Goal: Information Seeking & Learning: Check status

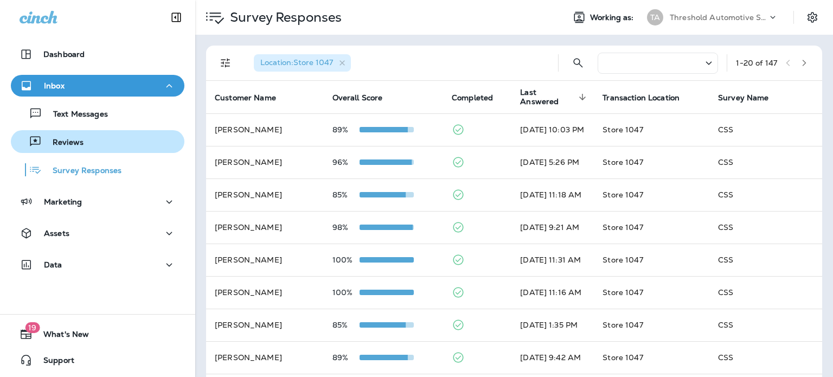
click at [86, 137] on div "Reviews" at bounding box center [97, 141] width 165 height 16
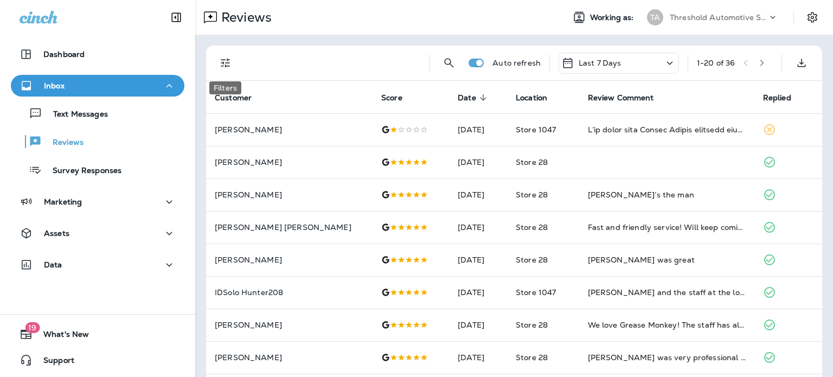
click at [226, 61] on icon "Filters" at bounding box center [225, 62] width 13 height 13
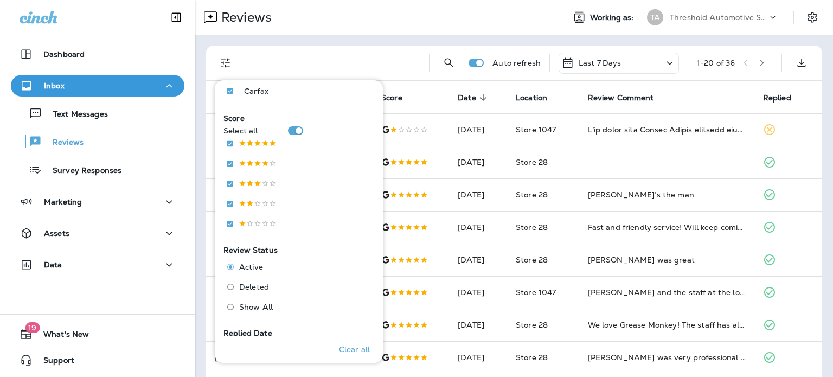
scroll to position [379, 0]
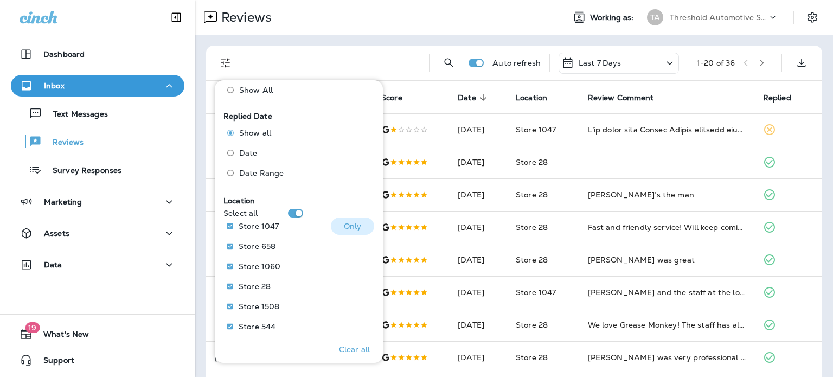
click at [351, 223] on p "Only" at bounding box center [353, 226] width 18 height 9
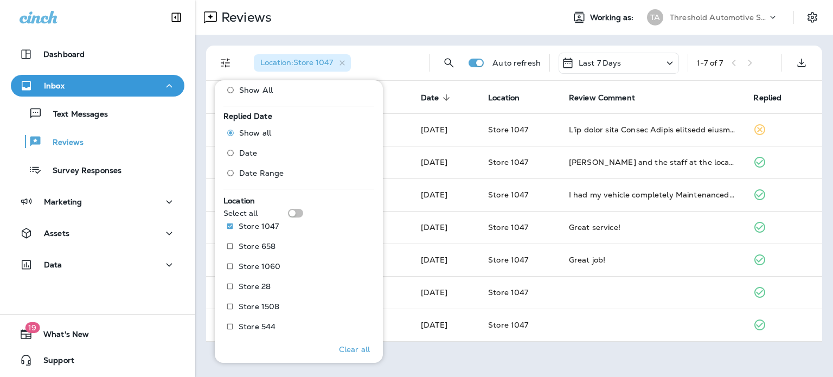
click at [416, 65] on div "Location : Store 1047" at bounding box center [332, 63] width 175 height 35
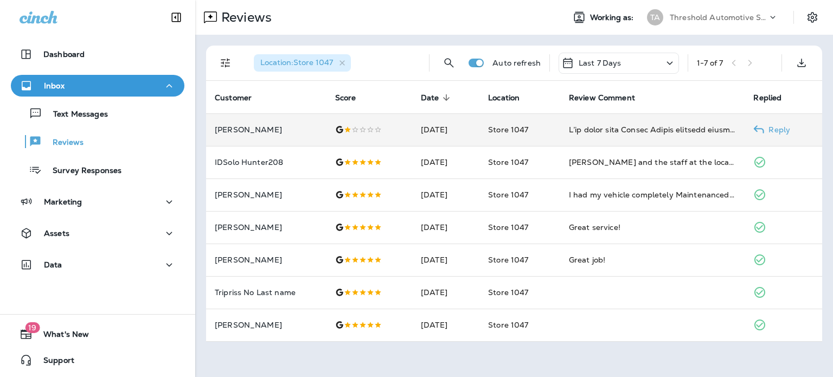
click at [600, 125] on div "I’ve given this Grease Monkey location multiple chances, and unfortunately, eac…" at bounding box center [653, 129] width 168 height 11
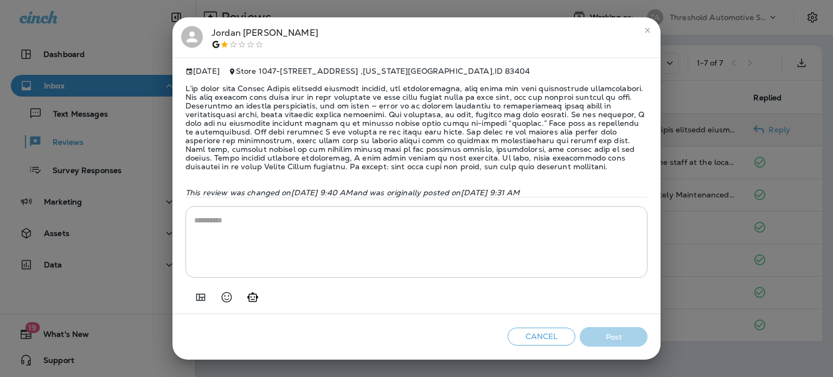
click at [356, 9] on div "[PERSON_NAME] [DATE] Store [DATE][STREET_ADDRESS][US_STATE] This review was cha…" at bounding box center [416, 188] width 833 height 377
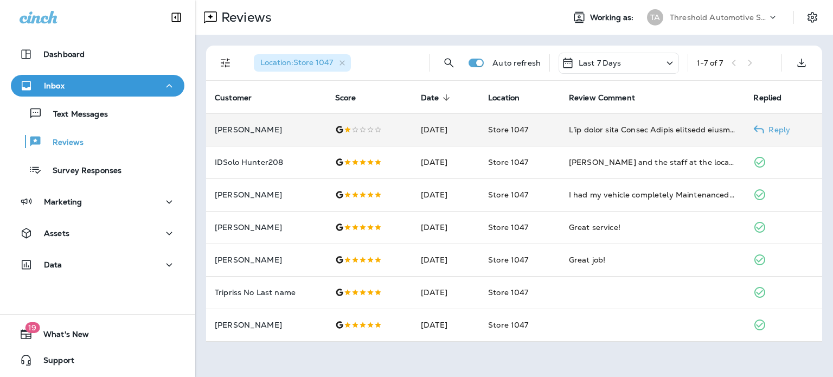
click at [479, 126] on td "[DATE]" at bounding box center [445, 129] width 67 height 33
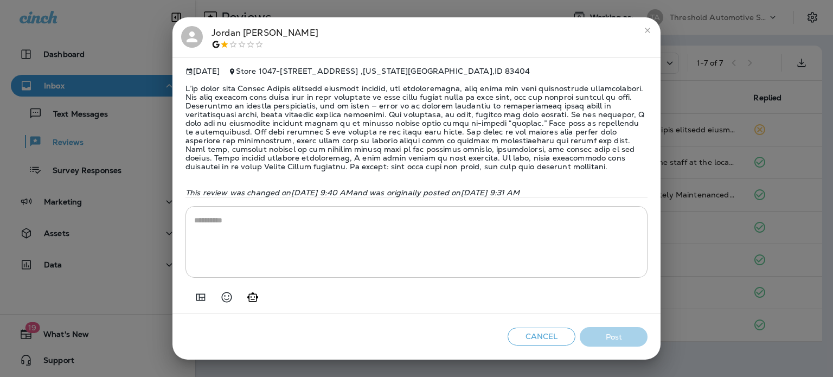
click at [653, 29] on button "close" at bounding box center [647, 30] width 17 height 17
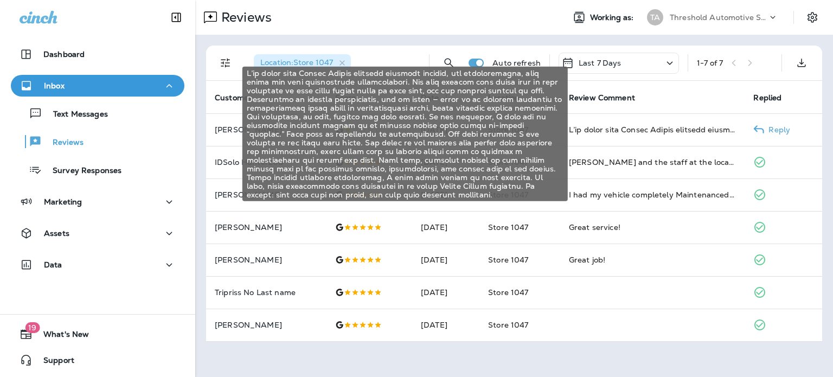
click at [638, 134] on div "I’ve given this Grease Monkey location multiple chances, and unfortunately, eac…" at bounding box center [653, 129] width 168 height 11
